Goal: Information Seeking & Learning: Learn about a topic

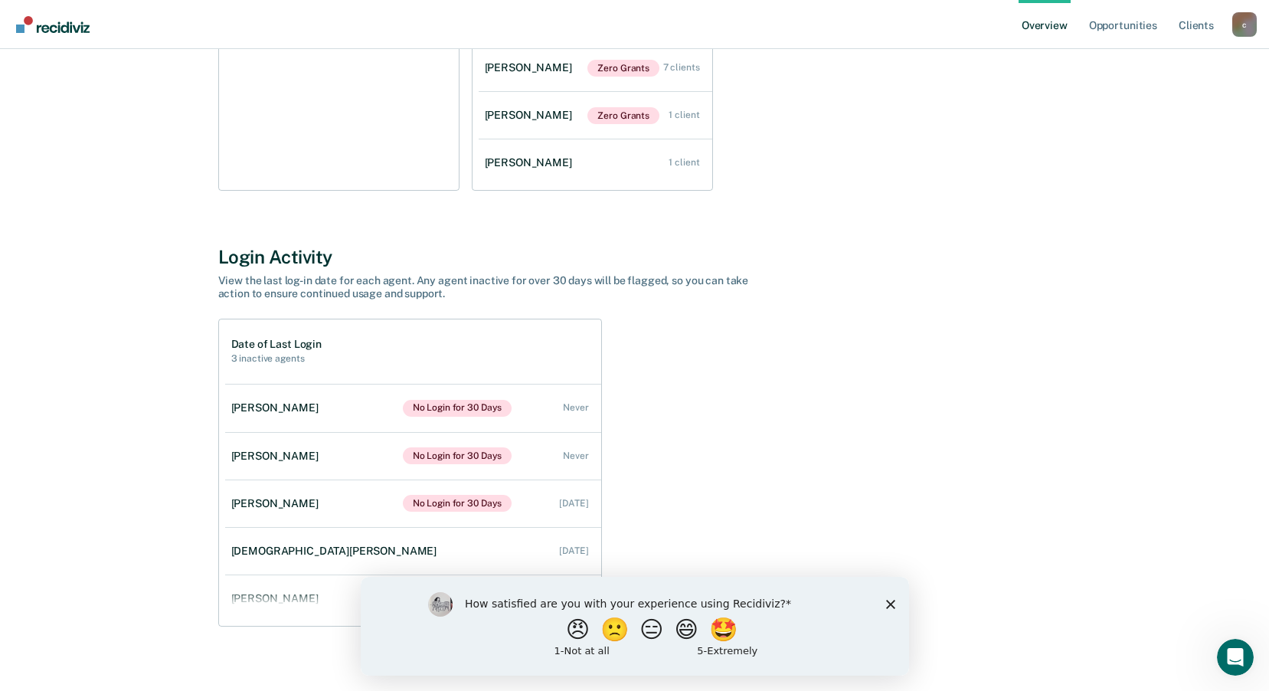
scroll to position [358, 0]
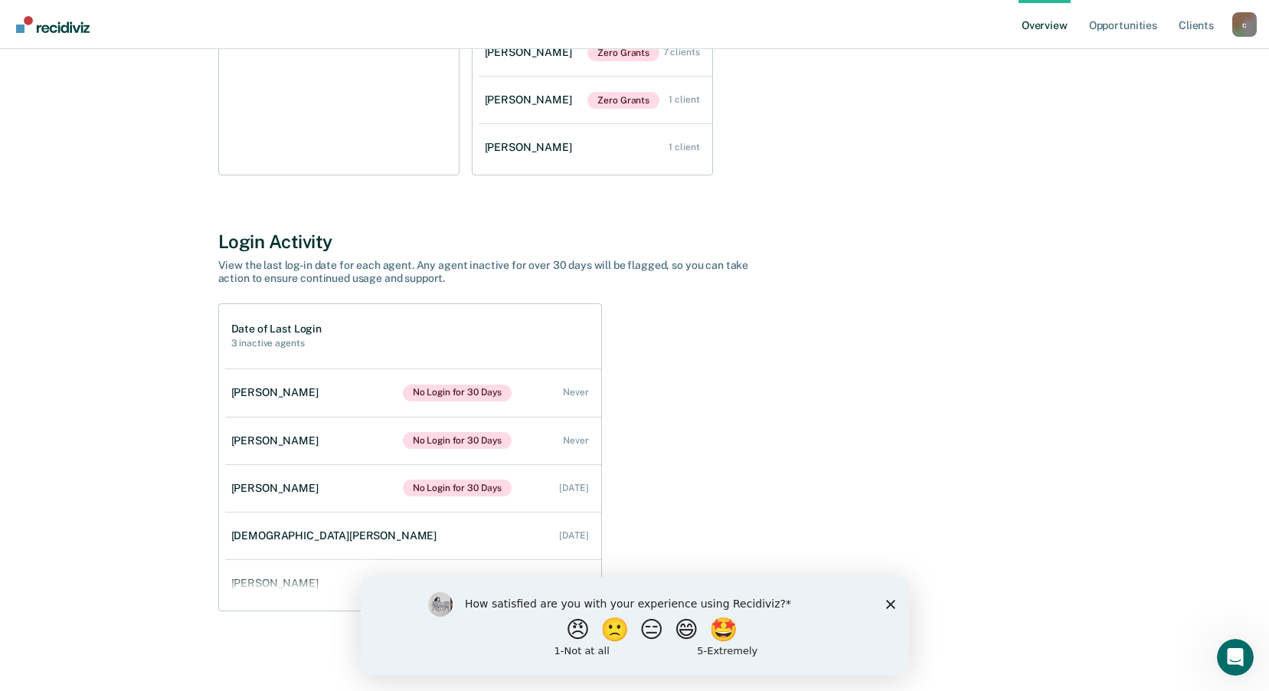
click at [889, 603] on polygon "Close survey" at bounding box center [889, 603] width 9 height 9
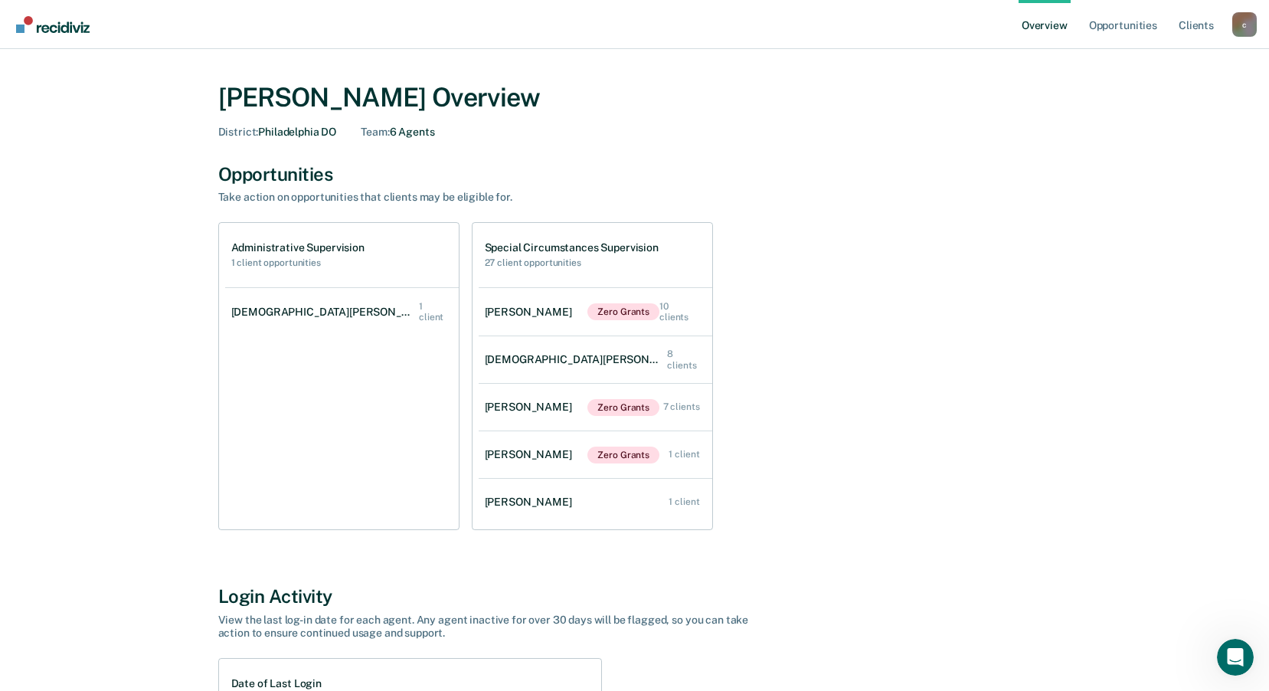
scroll to position [0, 0]
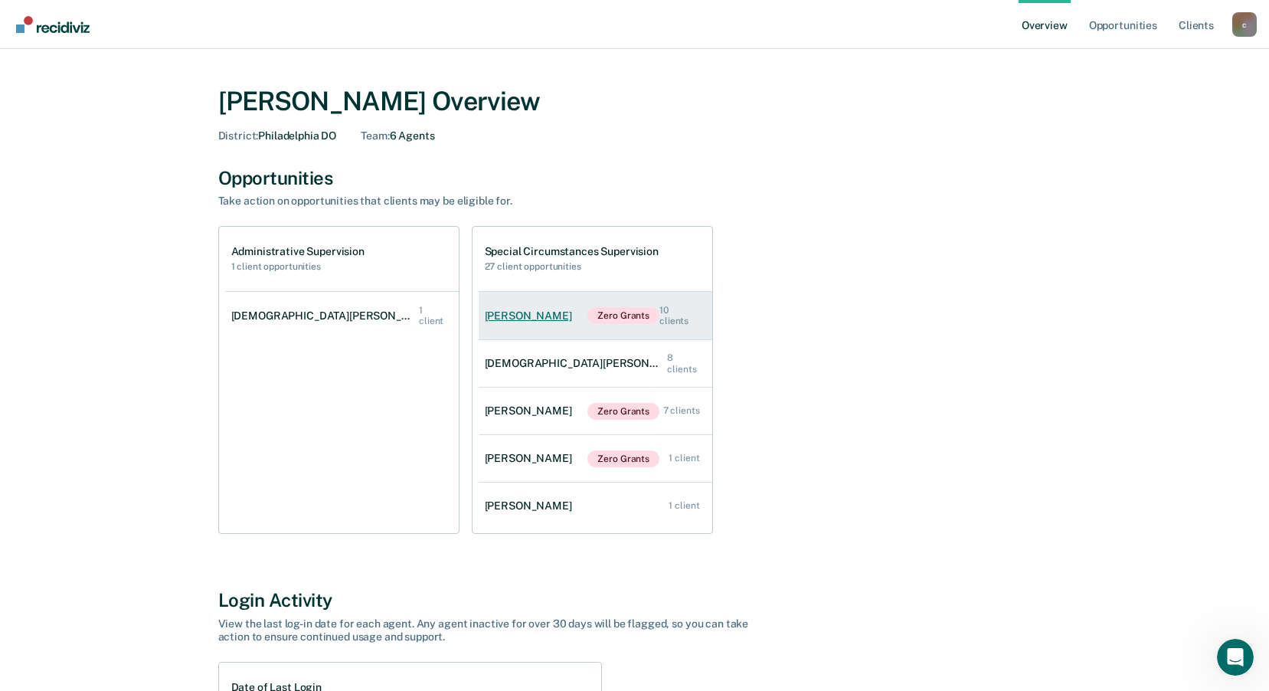
click at [530, 321] on div "[PERSON_NAME]" at bounding box center [531, 315] width 93 height 13
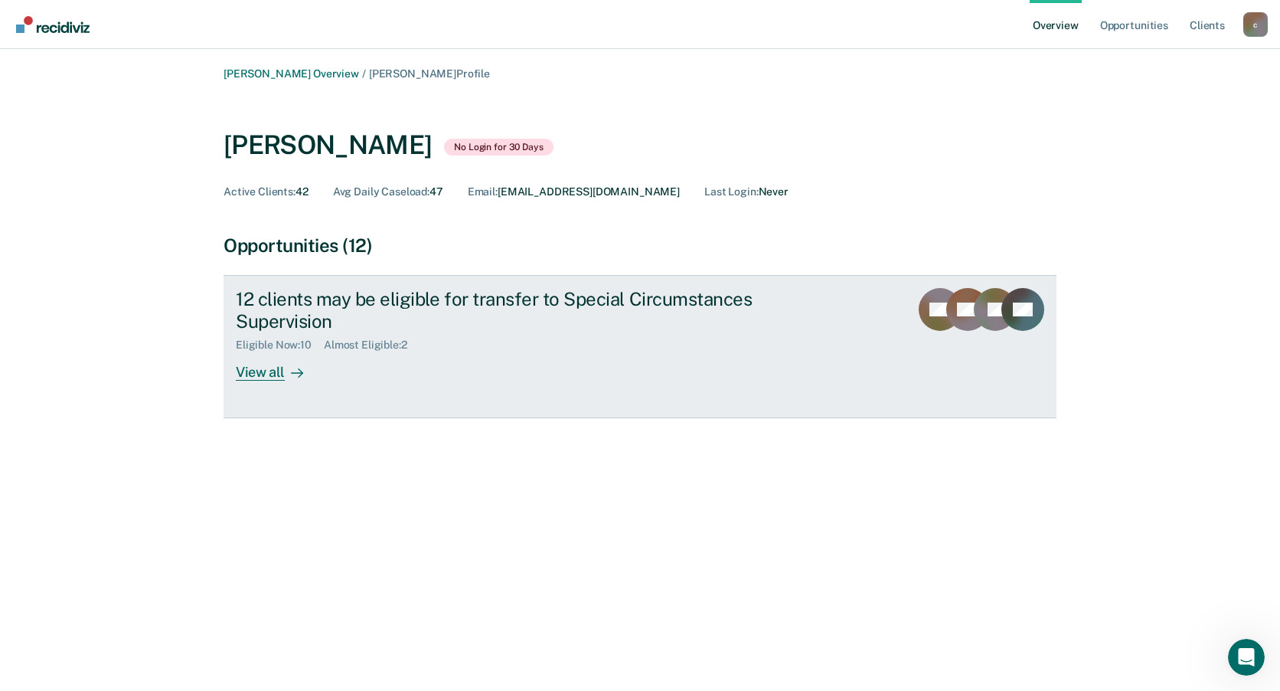
click at [282, 374] on div "View all" at bounding box center [279, 367] width 86 height 30
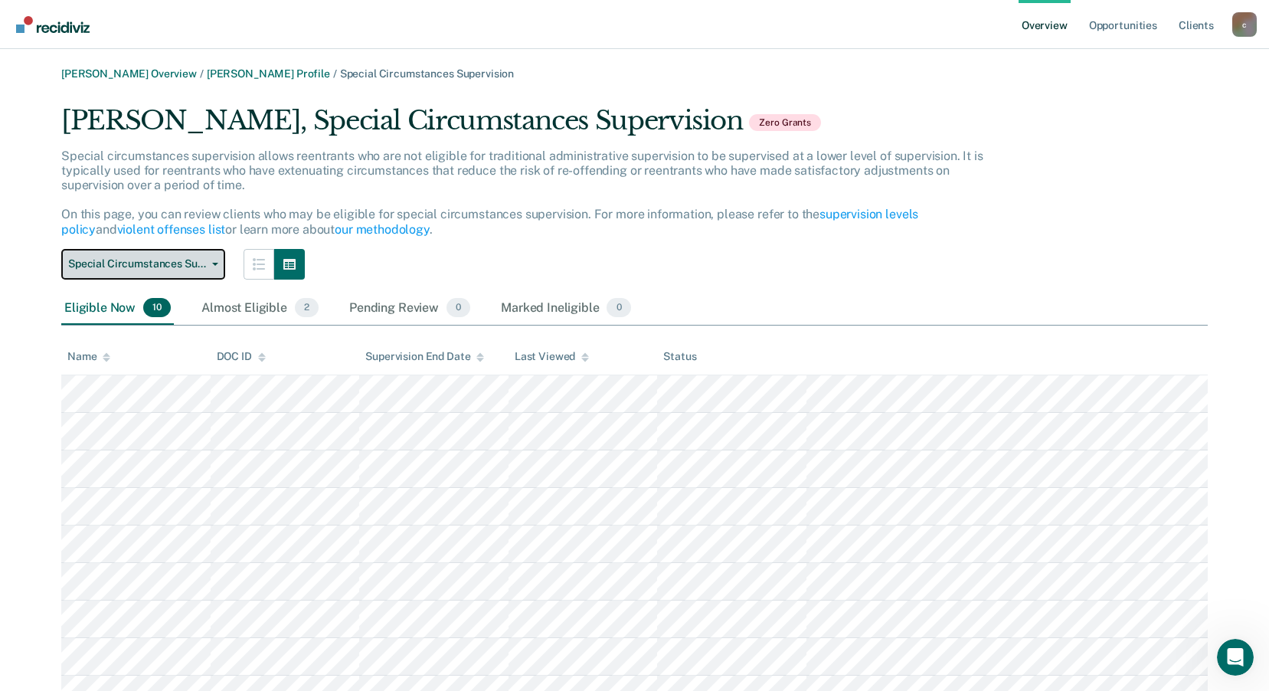
click at [214, 263] on icon "button" at bounding box center [215, 264] width 6 height 3
click at [656, 237] on div "Special circumstances supervision allows reentrants who are not eligible for tr…" at bounding box center [537, 199] width 952 height 100
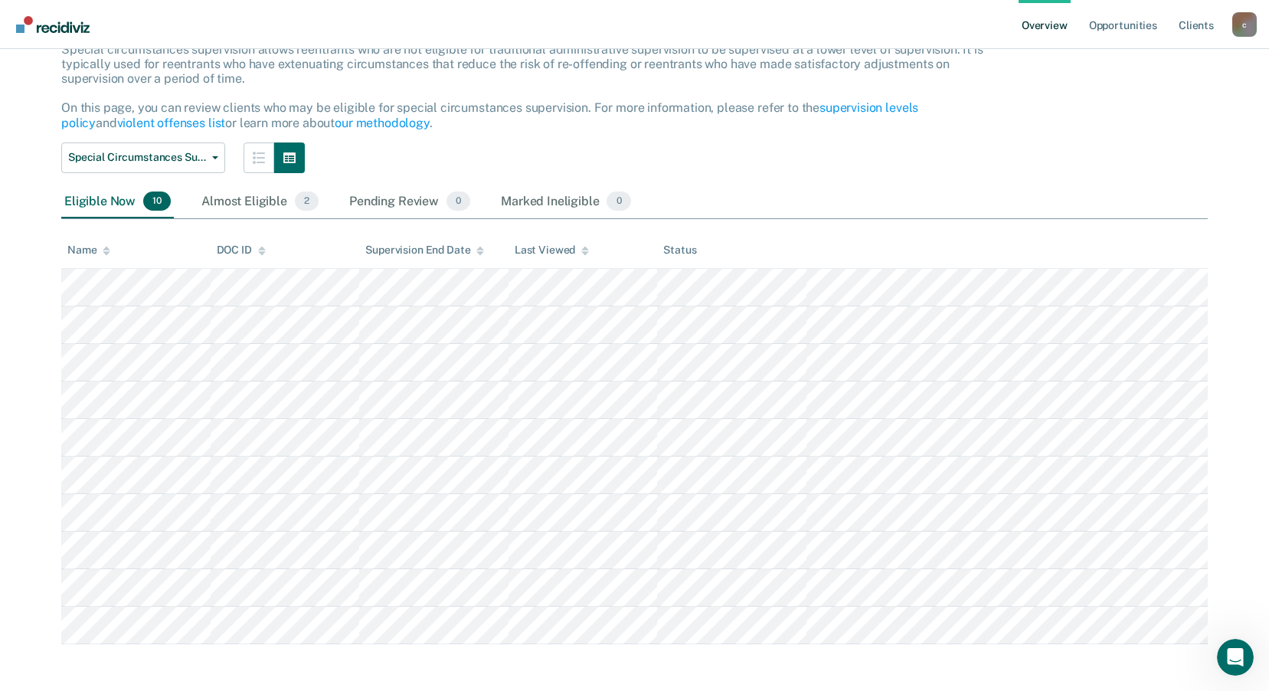
scroll to position [109, 0]
click at [229, 197] on div "Almost Eligible 2" at bounding box center [259, 200] width 123 height 34
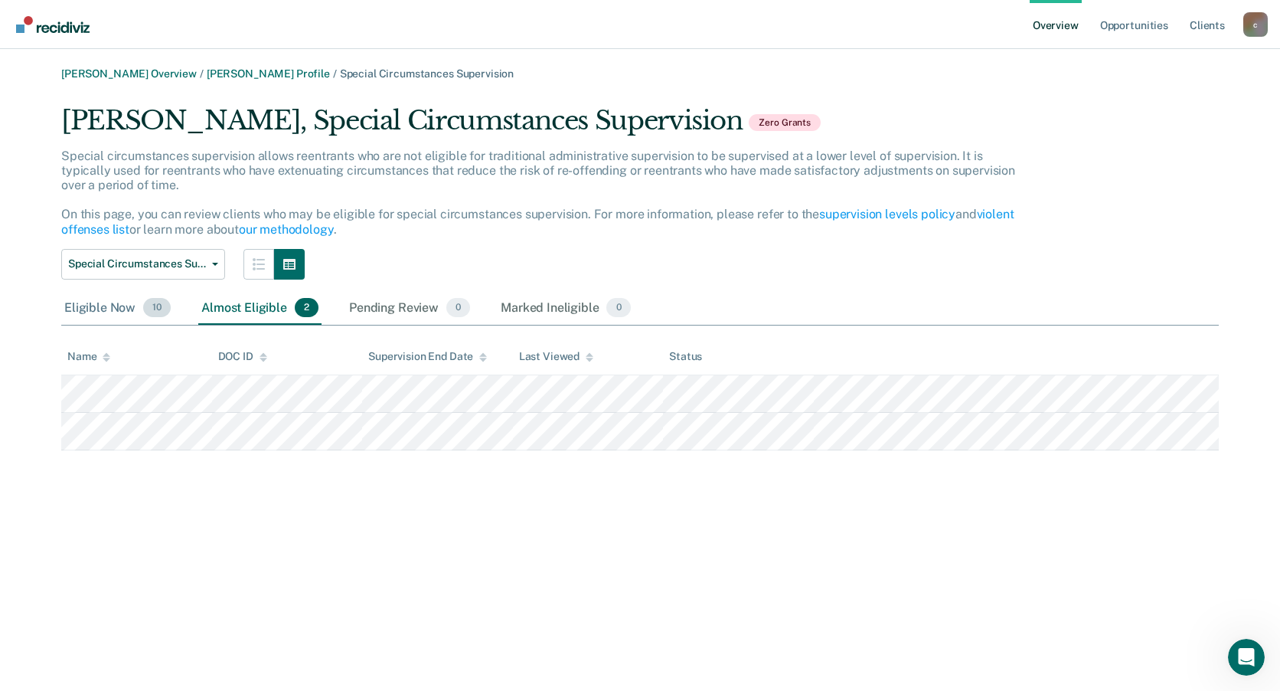
click at [110, 300] on div "Eligible Now 10" at bounding box center [117, 309] width 113 height 34
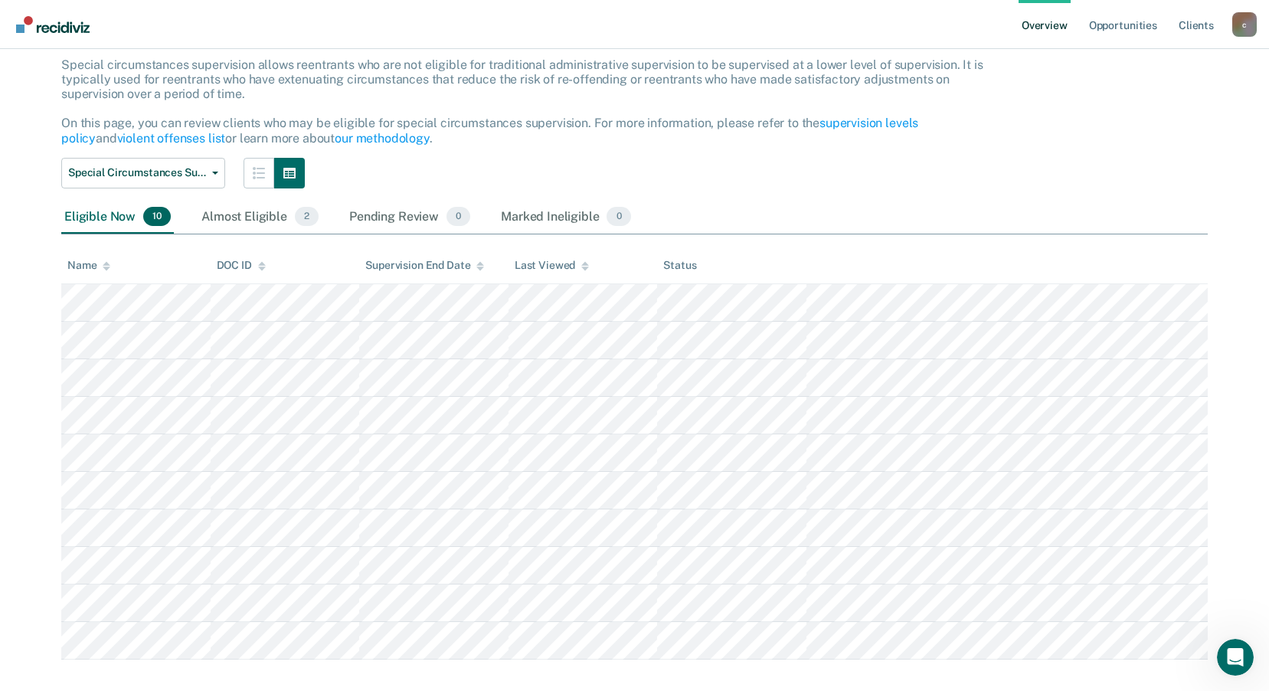
scroll to position [109, 0]
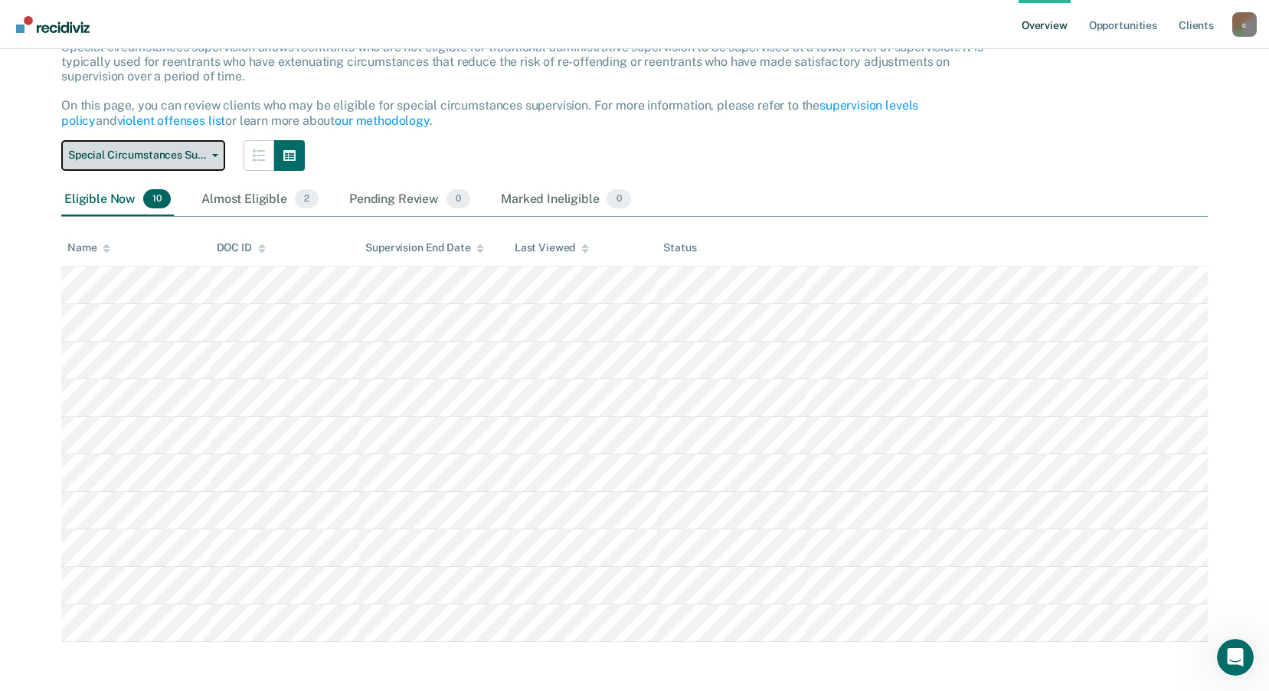
click at [208, 149] on button "Special Circumstances Supervision" at bounding box center [143, 155] width 164 height 31
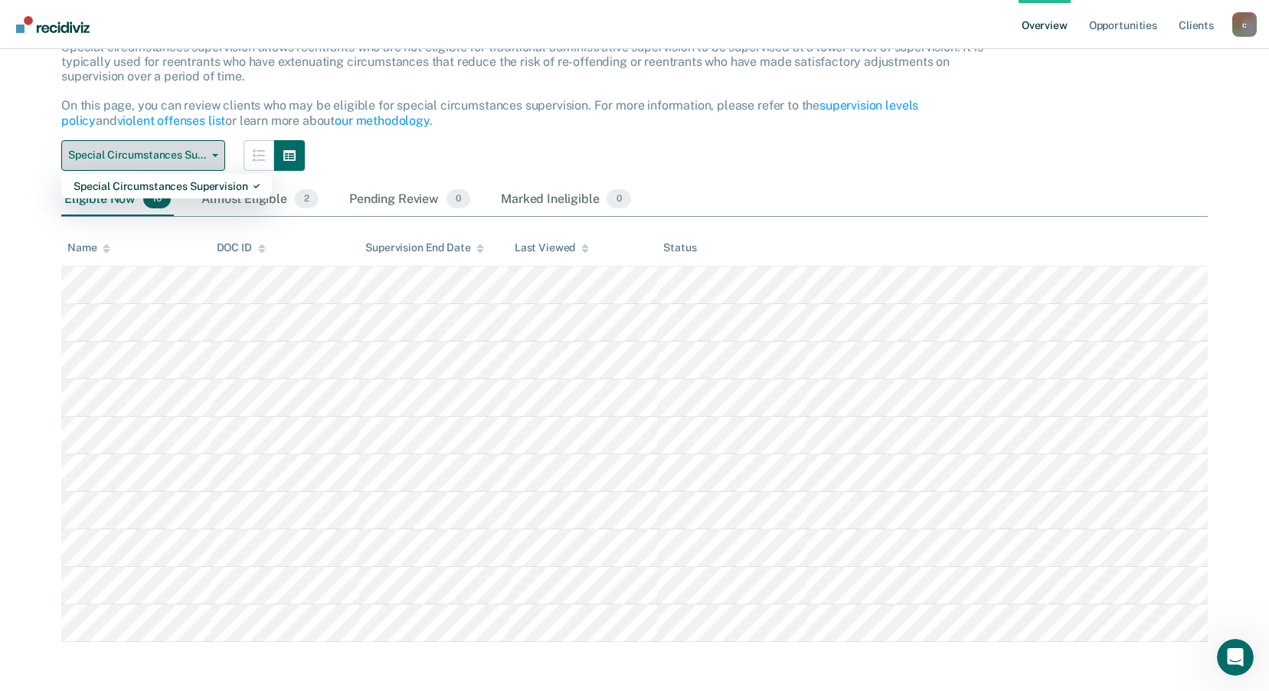
click at [208, 149] on button "Special Circumstances Supervision" at bounding box center [143, 155] width 164 height 31
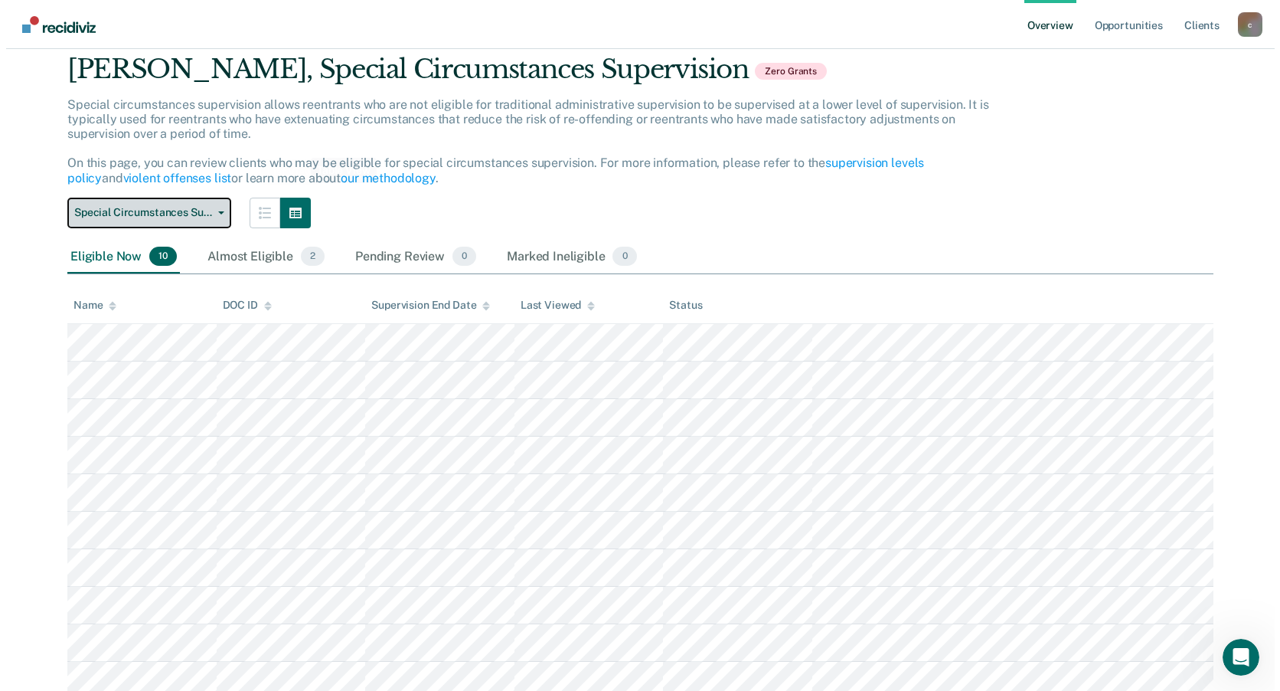
scroll to position [0, 0]
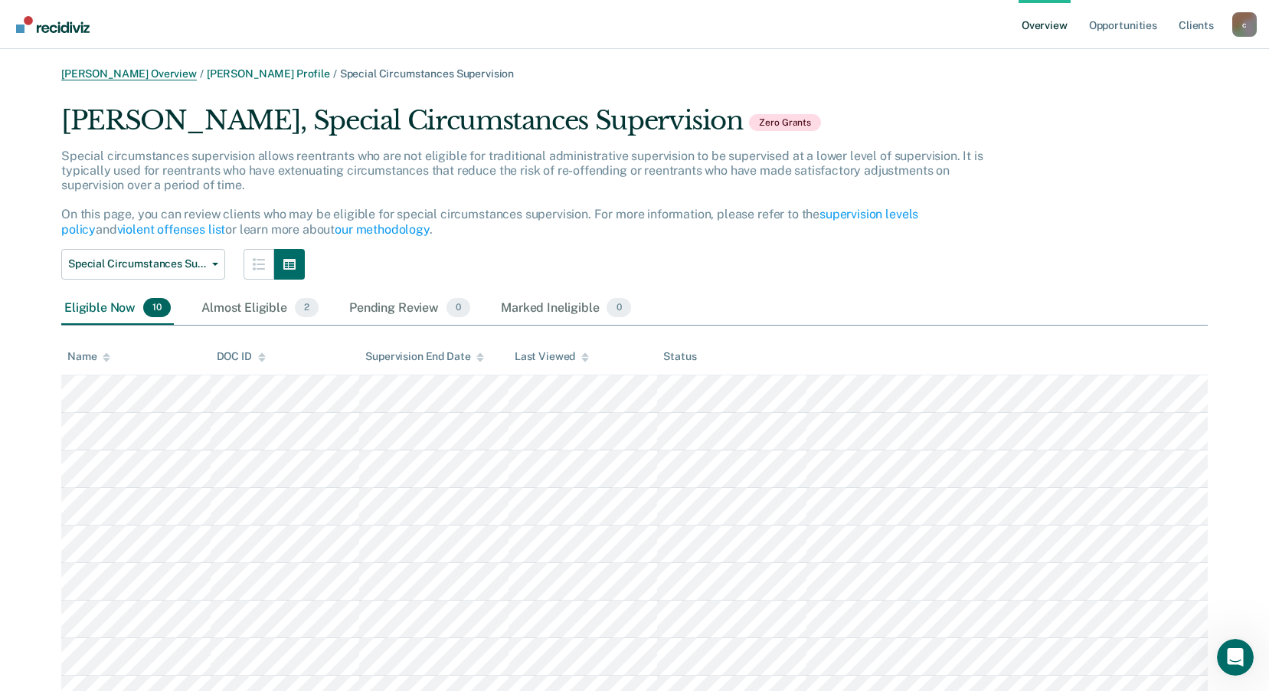
click at [184, 70] on link "[PERSON_NAME] Overview" at bounding box center [129, 73] width 136 height 13
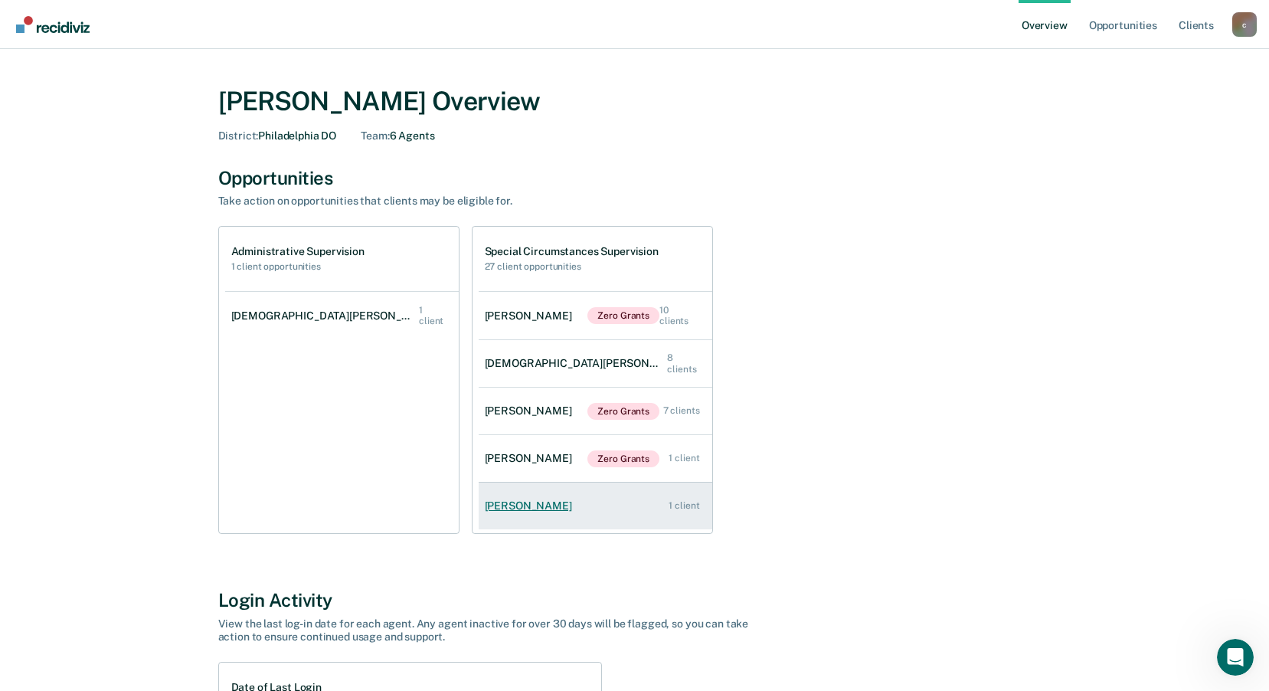
click at [551, 509] on div "[PERSON_NAME]" at bounding box center [531, 505] width 93 height 13
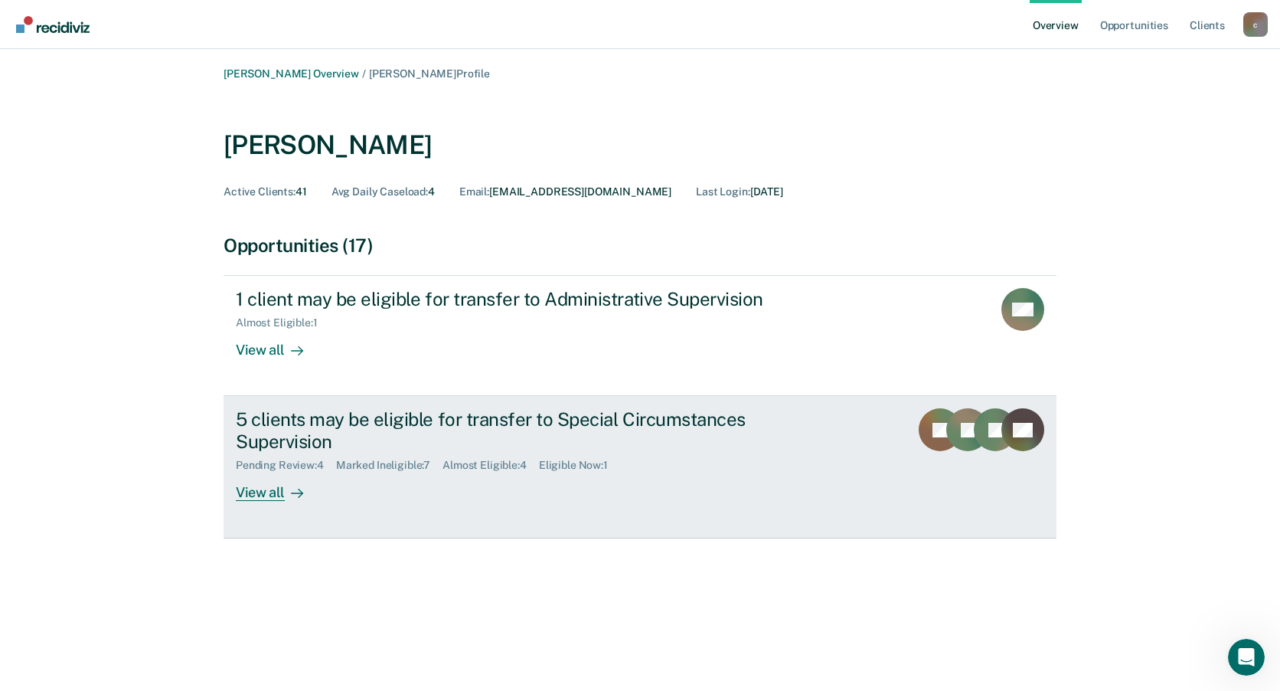
click at [287, 491] on div at bounding box center [294, 493] width 18 height 18
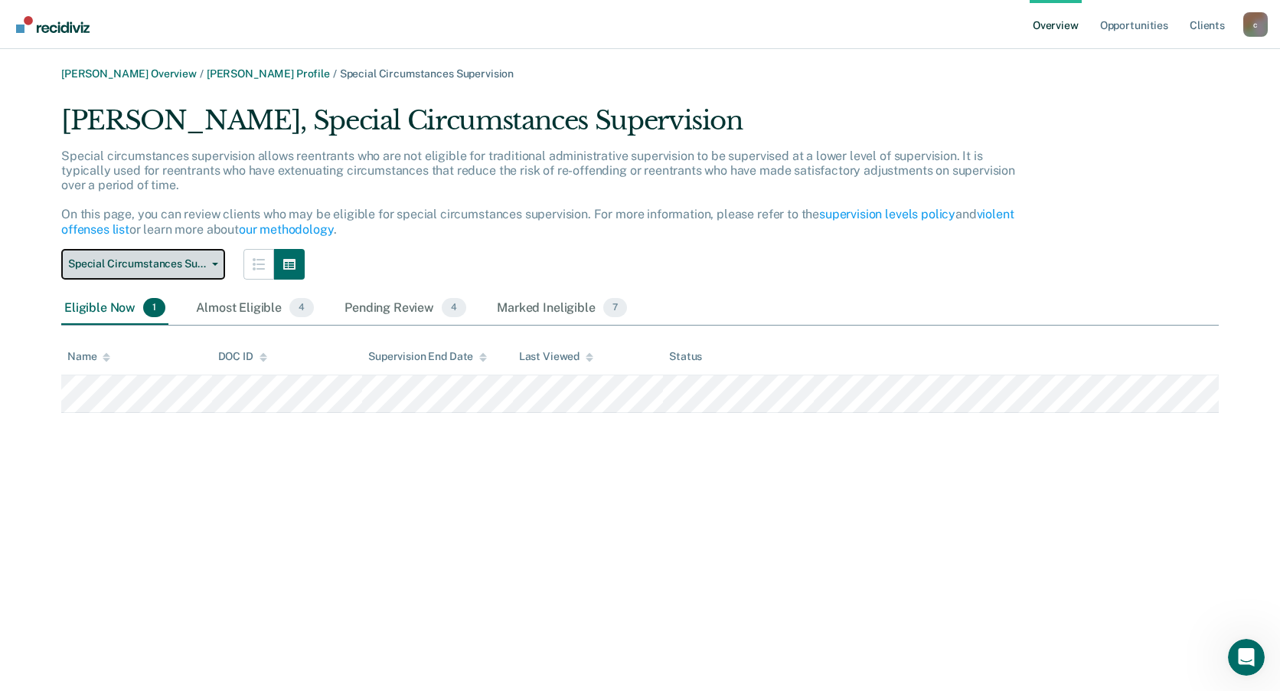
click at [198, 264] on span "Special Circumstances Supervision" at bounding box center [137, 263] width 138 height 13
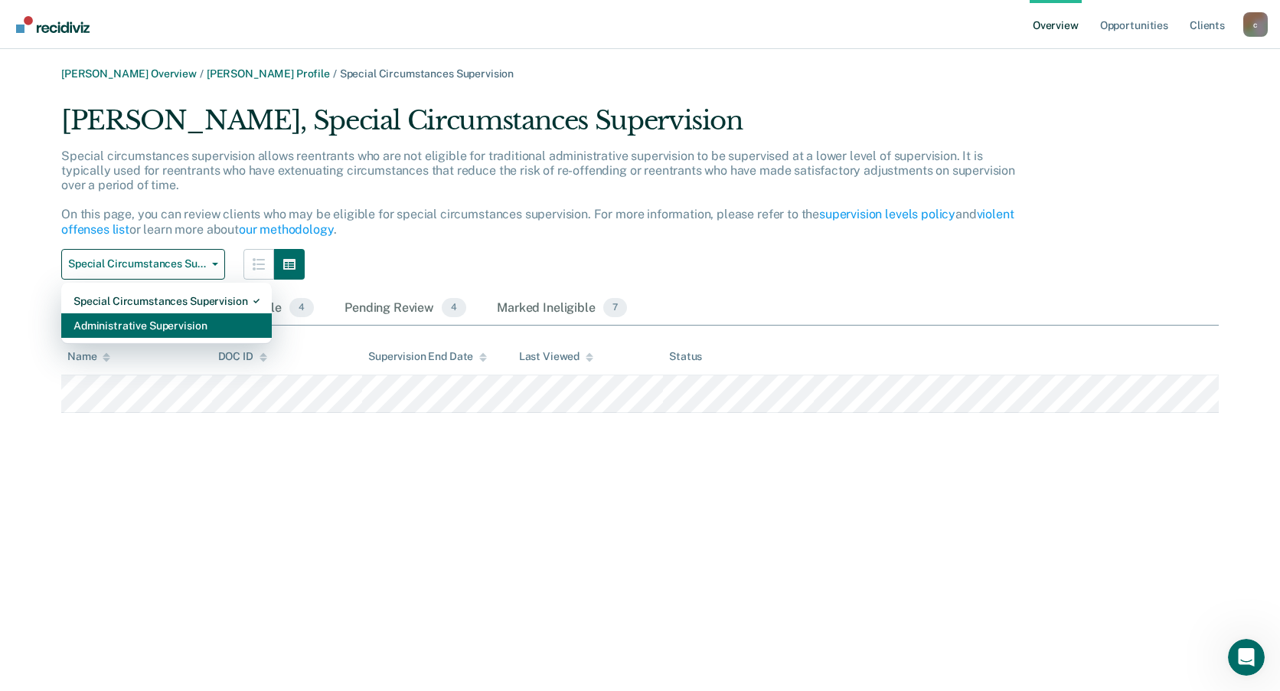
click at [172, 327] on div "Administrative Supervision" at bounding box center [167, 325] width 186 height 25
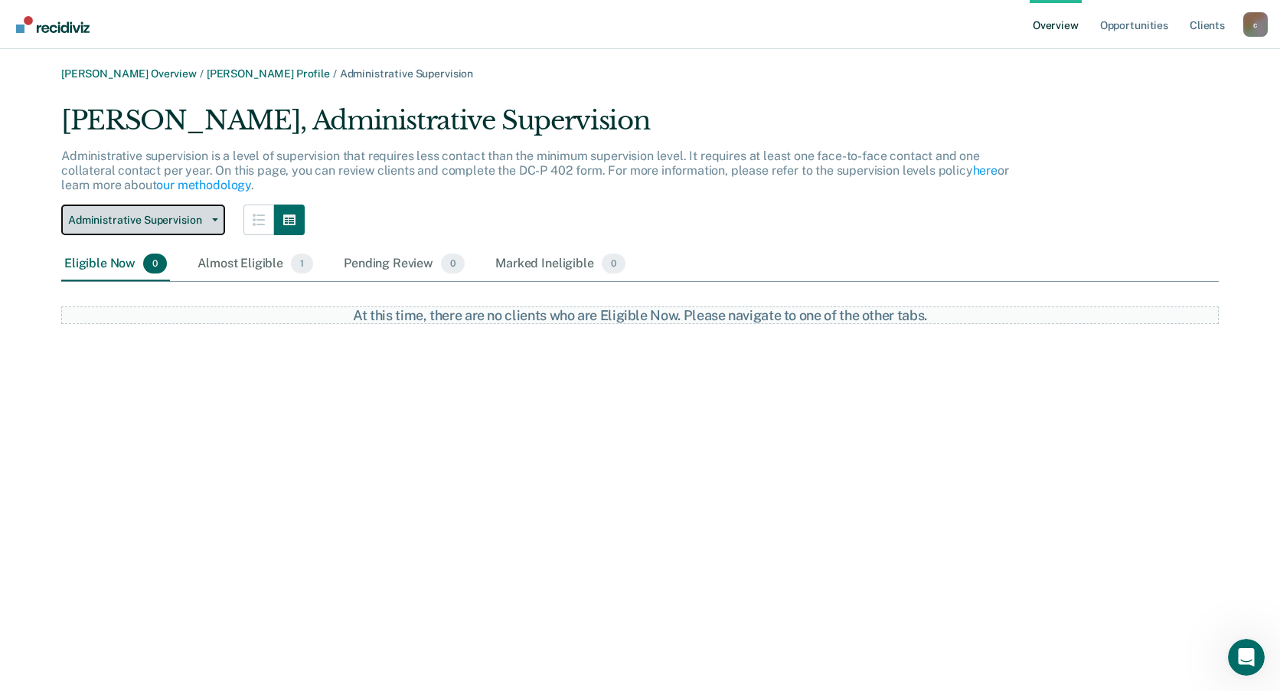
click at [113, 214] on span "Administrative Supervision" at bounding box center [137, 220] width 138 height 13
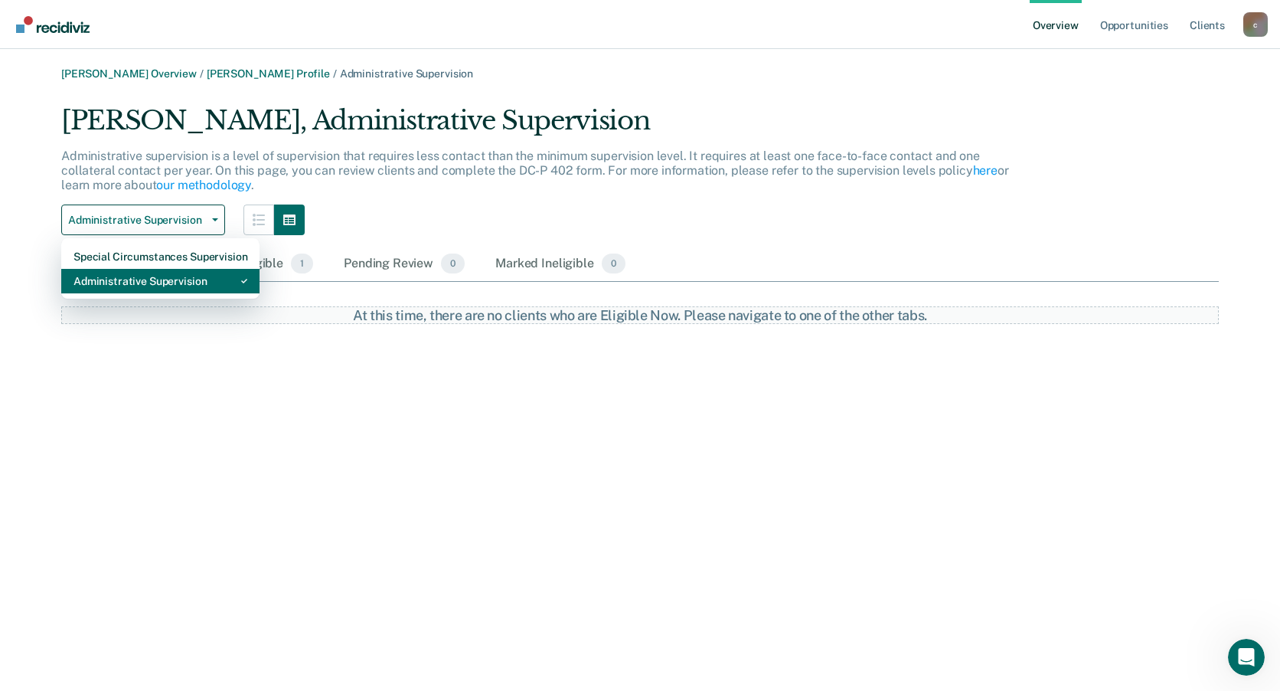
click at [165, 273] on div "Administrative Supervision" at bounding box center [161, 281] width 174 height 25
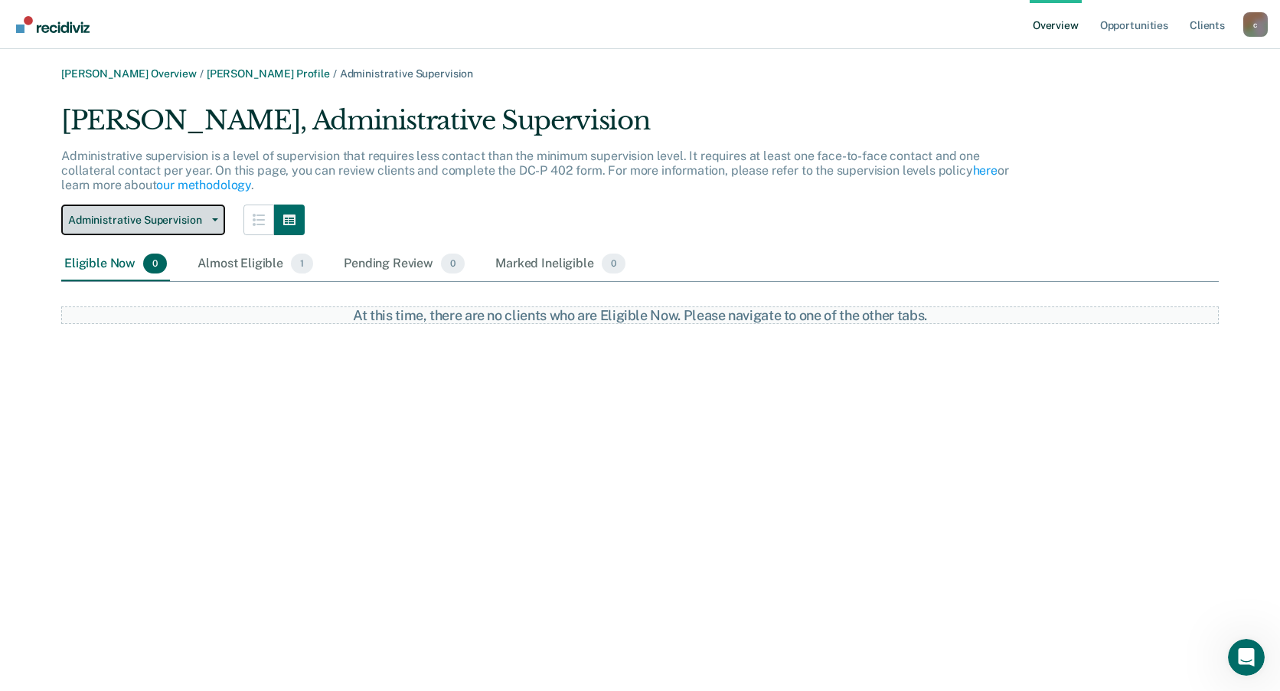
click at [155, 222] on span "Administrative Supervision" at bounding box center [137, 220] width 138 height 13
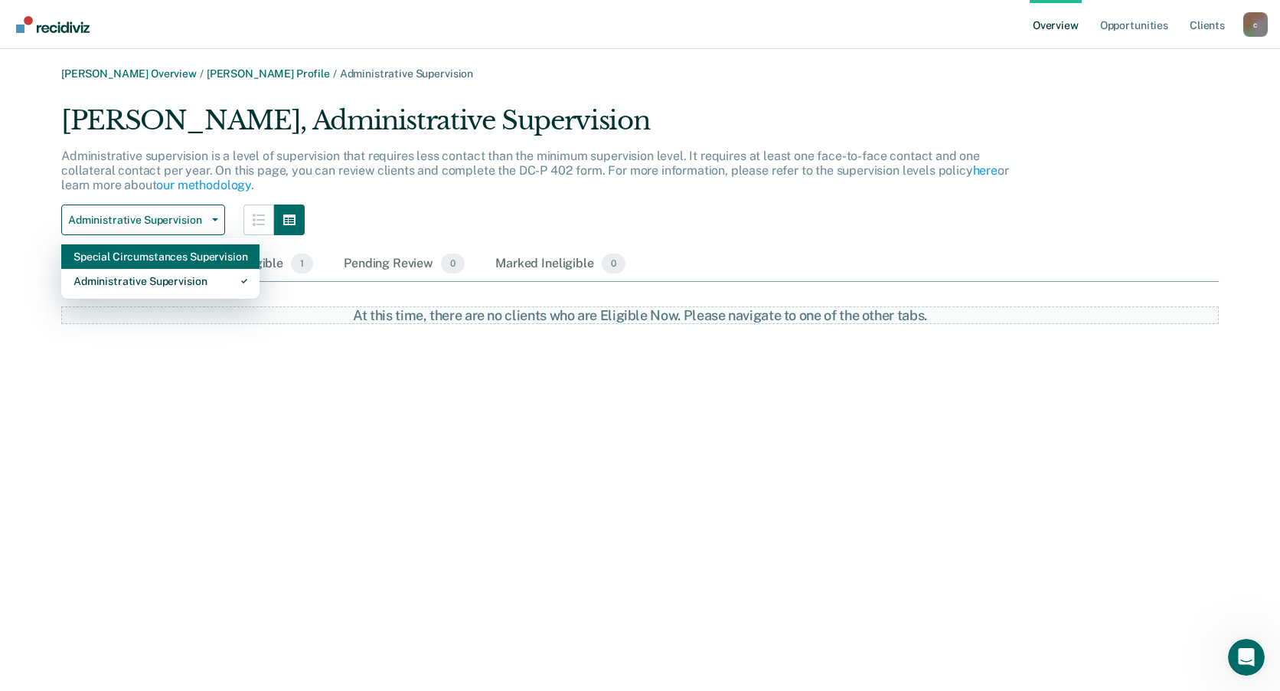
click at [175, 265] on div "Special Circumstances Supervision" at bounding box center [161, 256] width 174 height 25
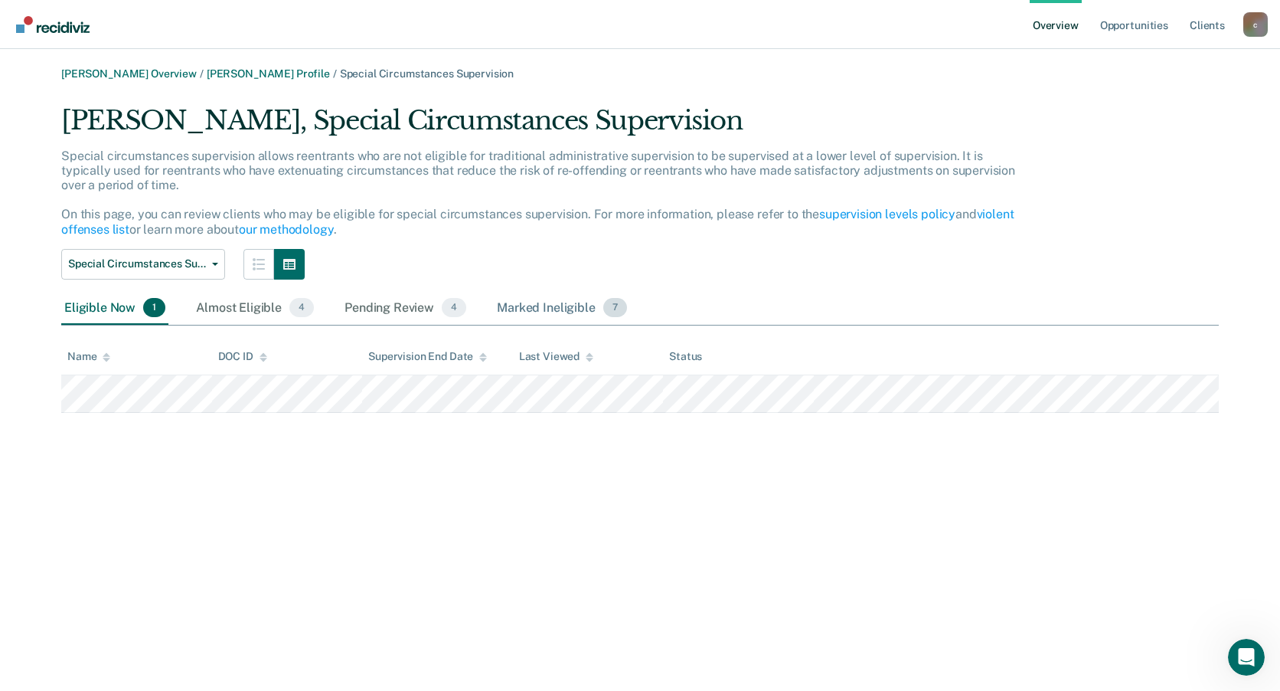
click at [520, 311] on div "Marked Ineligible 7" at bounding box center [562, 309] width 136 height 34
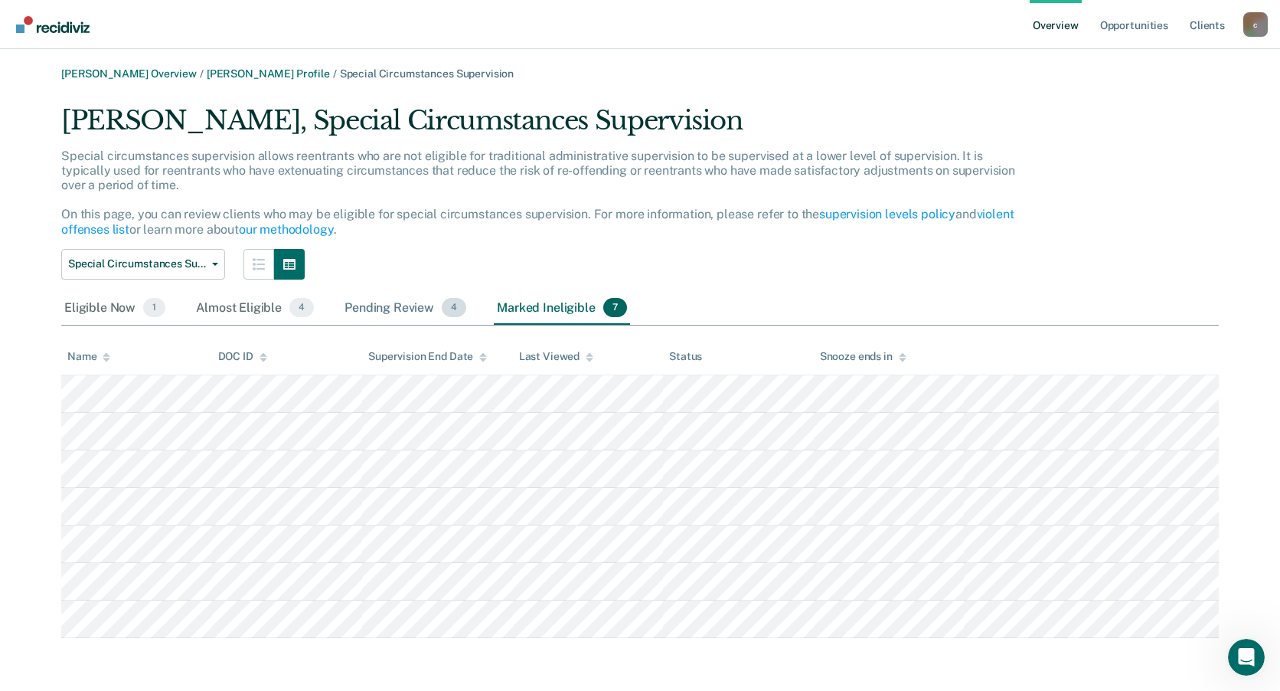
click at [391, 305] on div "Pending Review 4" at bounding box center [406, 309] width 128 height 34
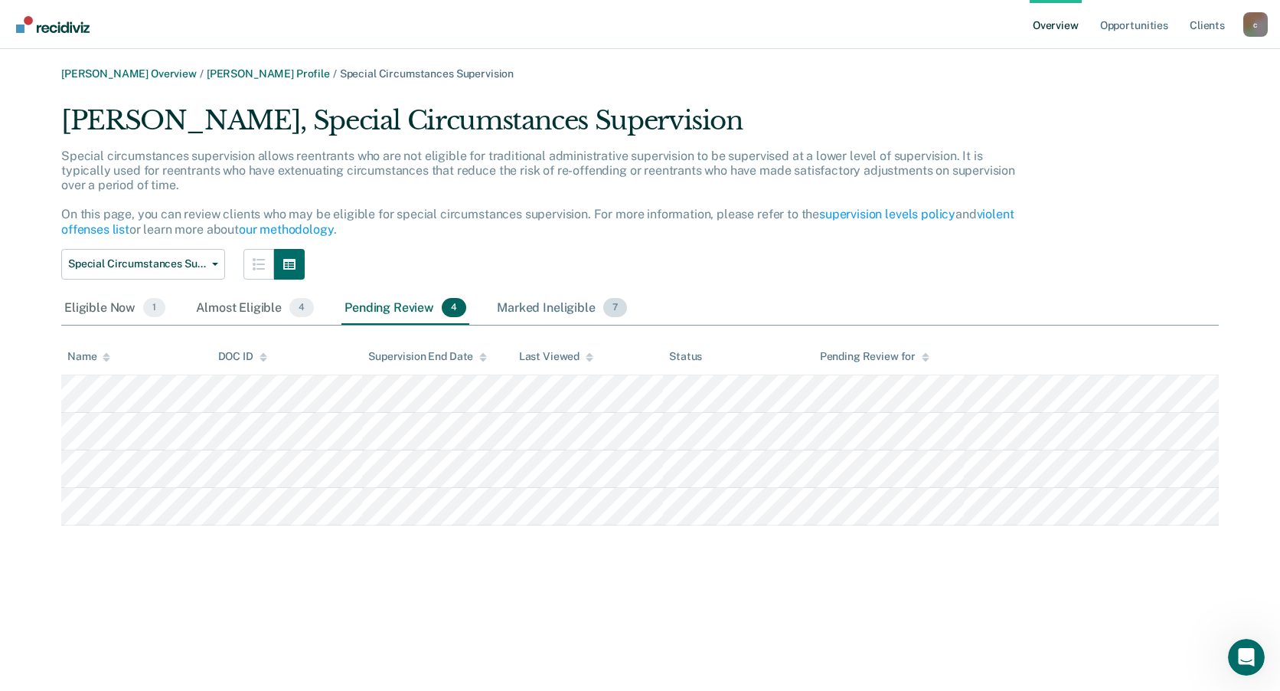
click at [502, 312] on div "Marked Ineligible 7" at bounding box center [562, 309] width 136 height 34
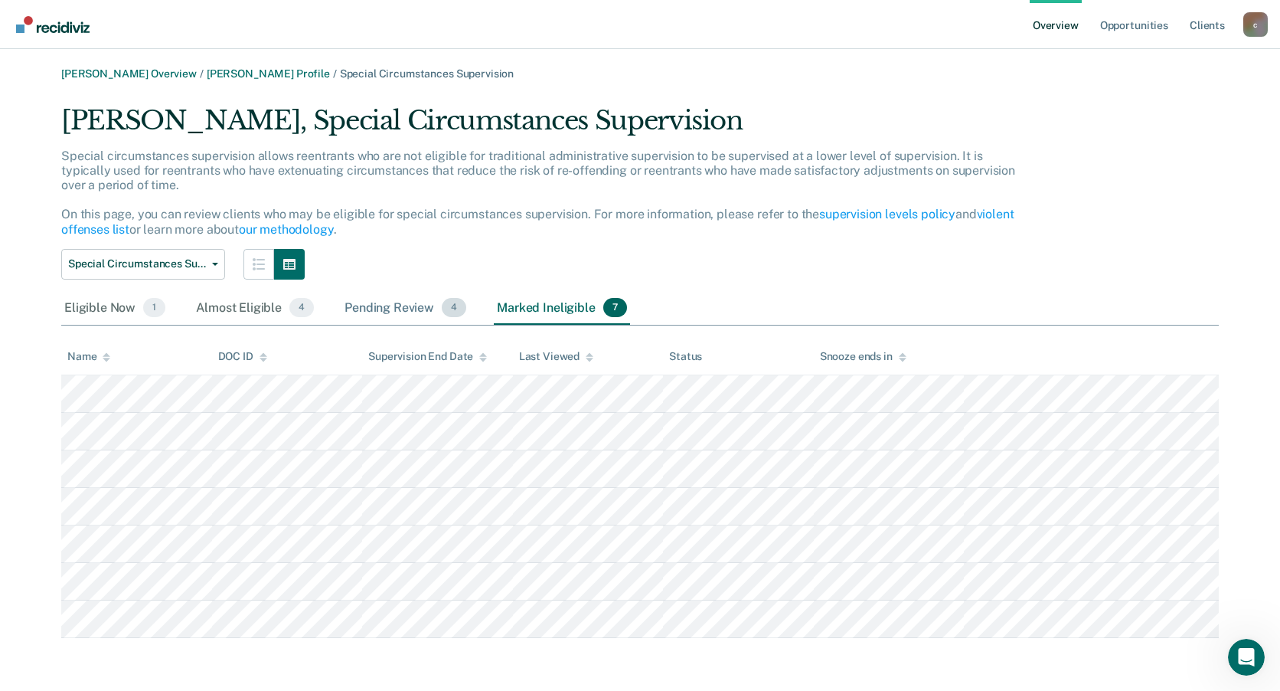
click at [396, 305] on div "Pending Review 4" at bounding box center [406, 309] width 128 height 34
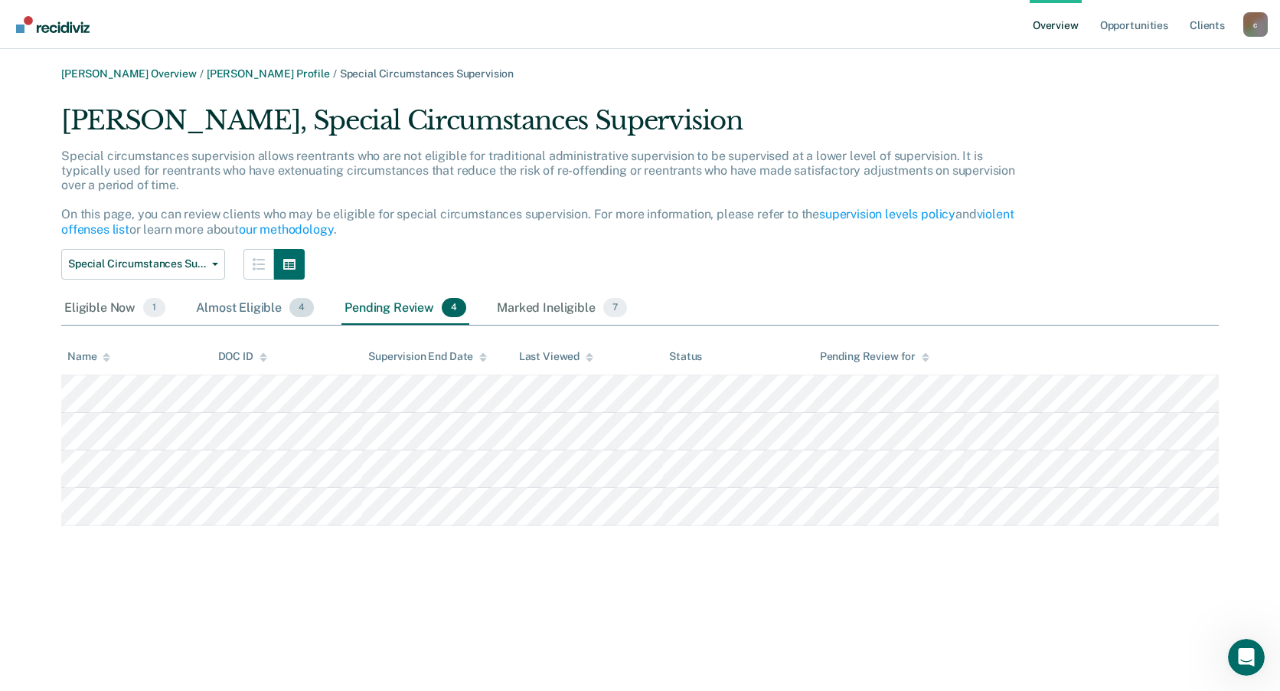
click at [240, 305] on div "Almost Eligible 4" at bounding box center [255, 309] width 124 height 34
click at [93, 302] on div "Eligible Now 1" at bounding box center [114, 309] width 107 height 34
